Goal: Task Accomplishment & Management: Complete application form

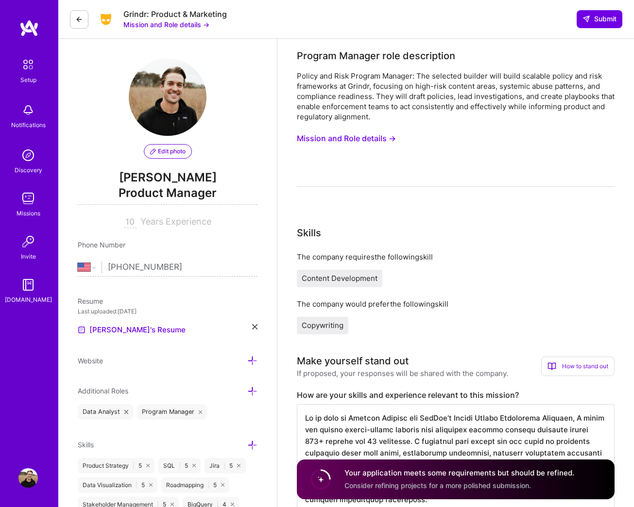
select select "US"
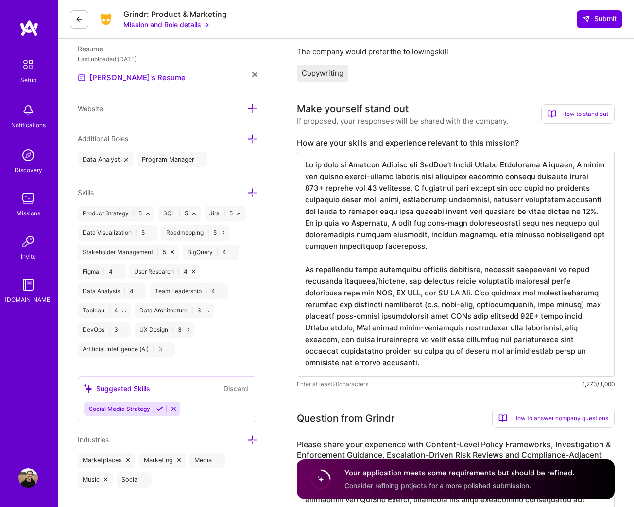
scroll to position [253, 0]
click at [156, 407] on icon at bounding box center [159, 408] width 7 height 7
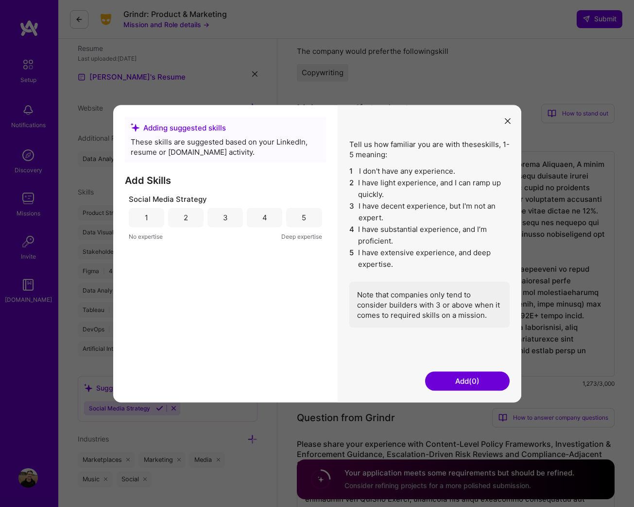
click at [234, 227] on div "3" at bounding box center [224, 217] width 35 height 19
click at [476, 391] on button "Add (1)" at bounding box center [467, 380] width 84 height 19
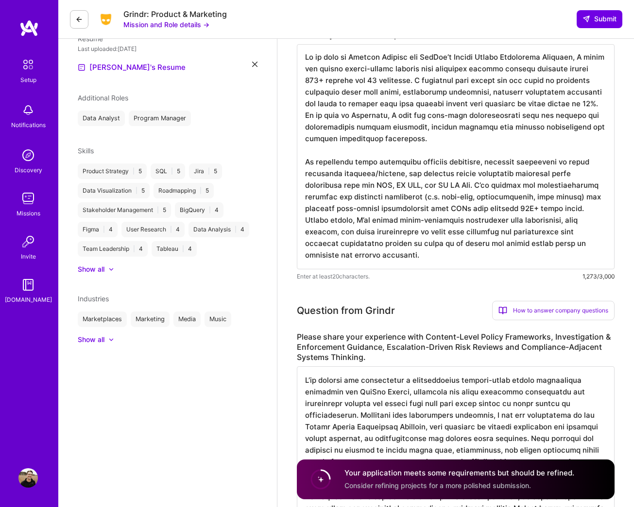
scroll to position [198, 0]
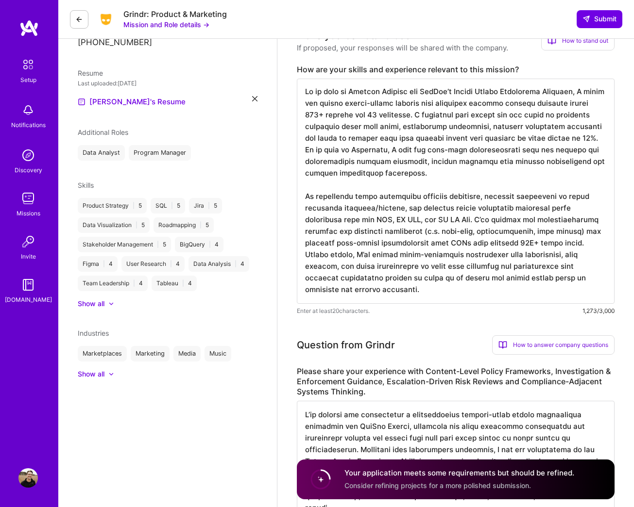
click at [107, 307] on div at bounding box center [106, 304] width 4 height 10
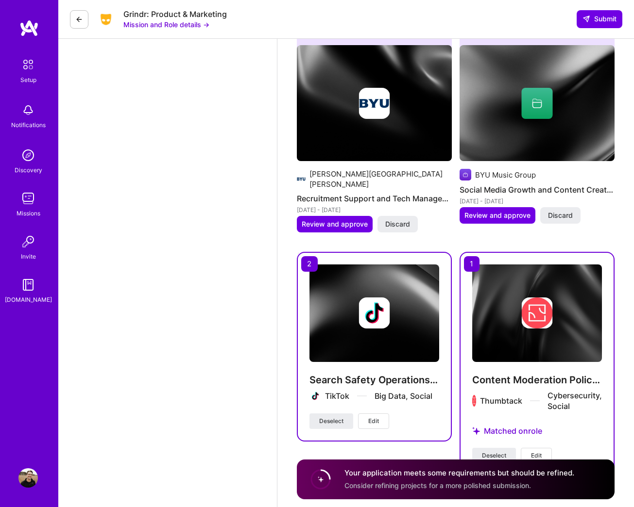
scroll to position [1965, 0]
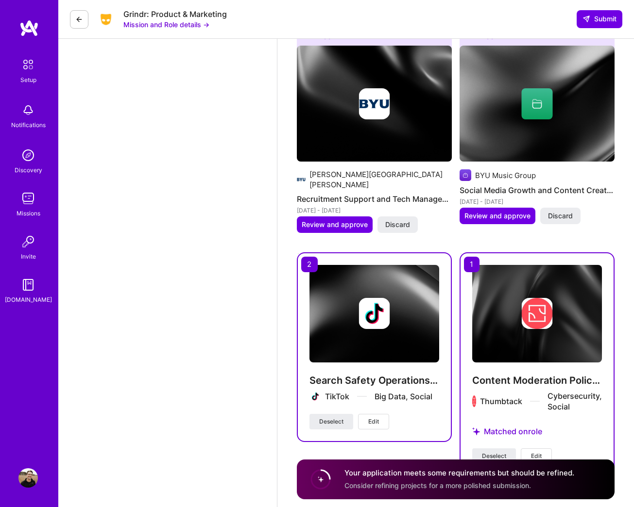
click at [427, 491] on div "Your application meets some requirements but should be refined. Consider refini…" at bounding box center [459, 479] width 230 height 22
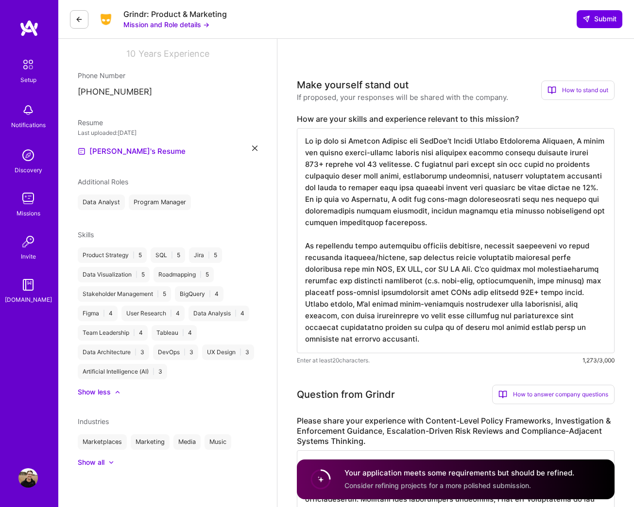
scroll to position [0, 0]
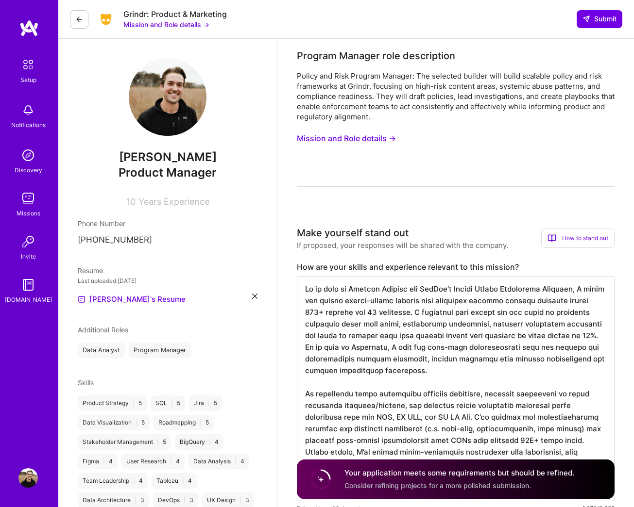
click at [83, 19] on button at bounding box center [79, 19] width 18 height 18
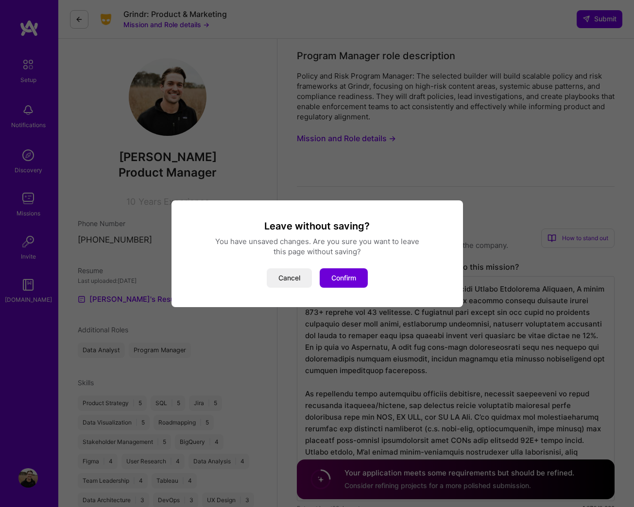
click at [341, 278] on button "Confirm" at bounding box center [343, 277] width 48 height 19
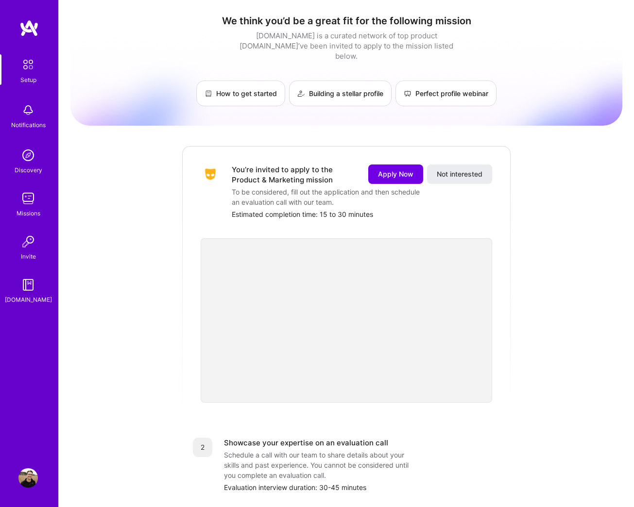
click at [357, 83] on link "Building a stellar profile" at bounding box center [340, 94] width 102 height 26
click at [385, 169] on span "Apply Now" at bounding box center [395, 174] width 35 height 10
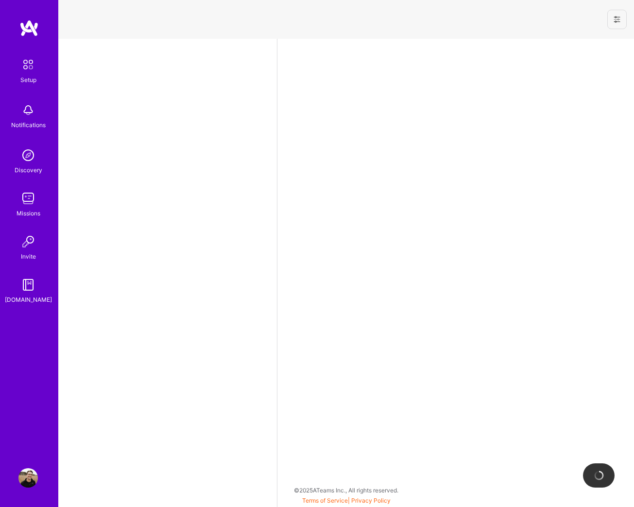
select select "US"
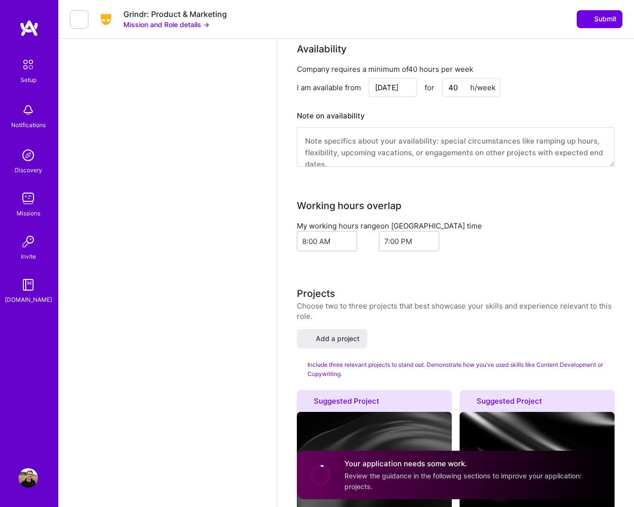
scroll to position [1343, 0]
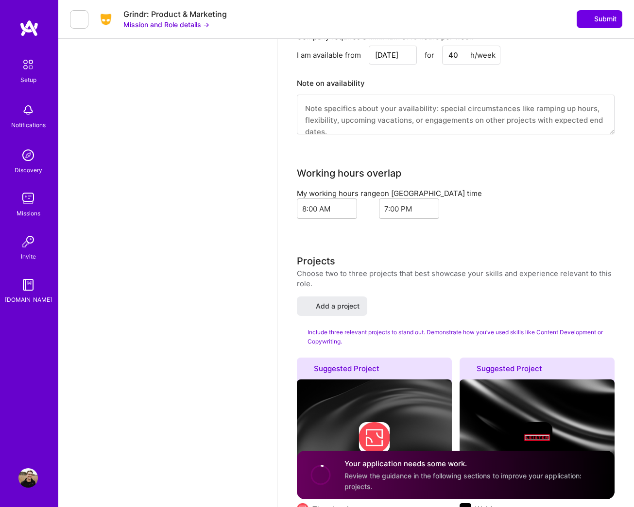
click at [329, 311] on span "Add a project" at bounding box center [332, 306] width 54 height 10
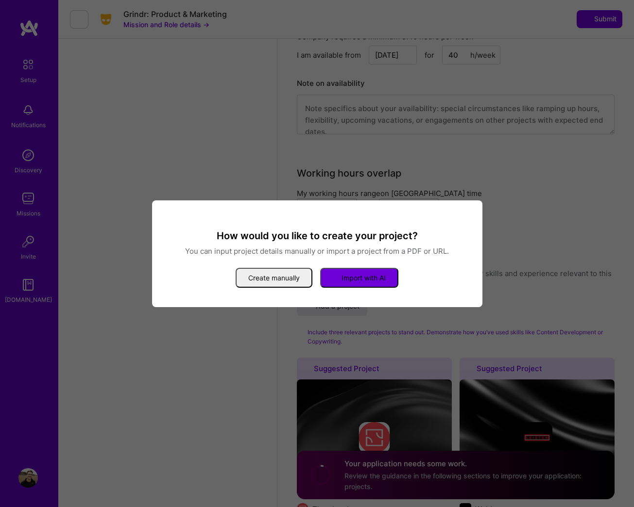
click at [269, 285] on button "Create manually" at bounding box center [273, 278] width 77 height 20
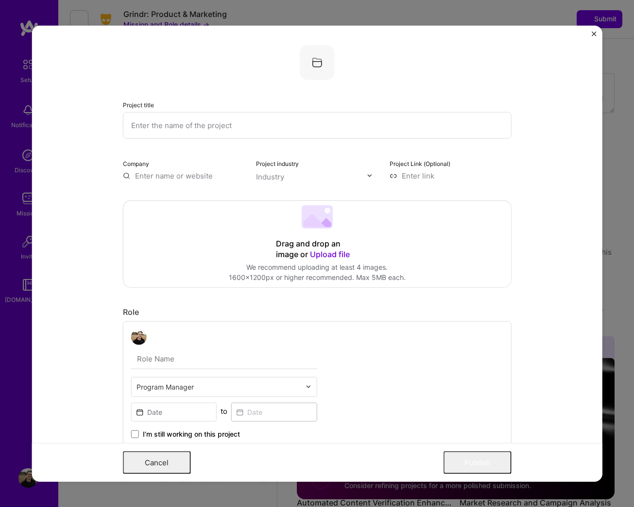
scroll to position [1372, 0]
click at [227, 112] on input "text" at bounding box center [317, 125] width 388 height 27
type input "F"
